Goal: Ask a question

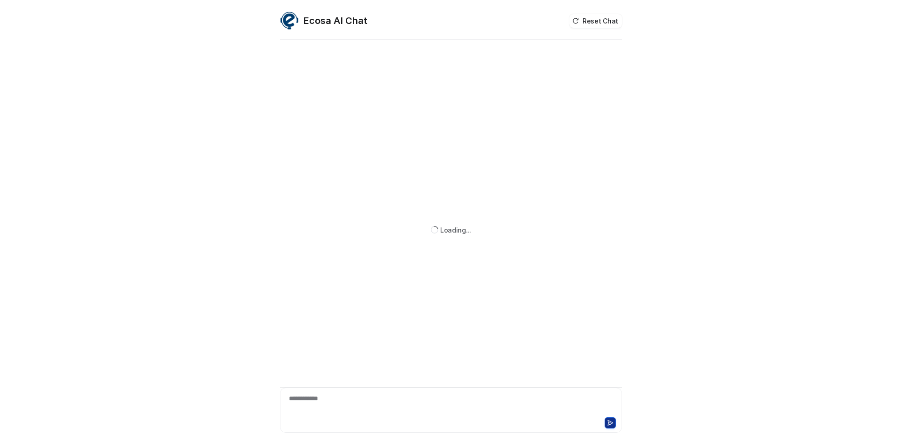
click at [367, 405] on div "**********" at bounding box center [450, 405] width 337 height 22
